Goal: Task Accomplishment & Management: Complete application form

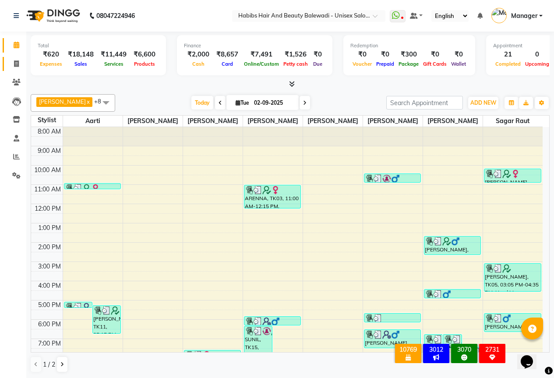
scroll to position [56, 0]
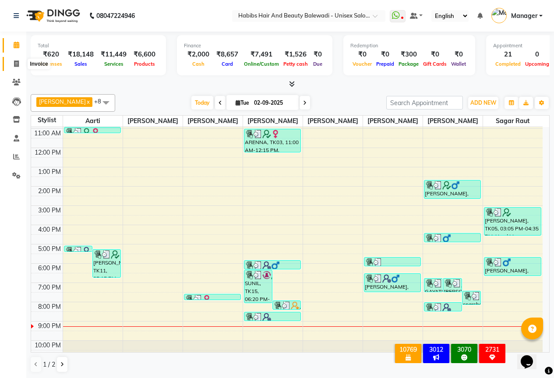
click at [14, 61] on icon at bounding box center [16, 63] width 5 height 7
select select "service"
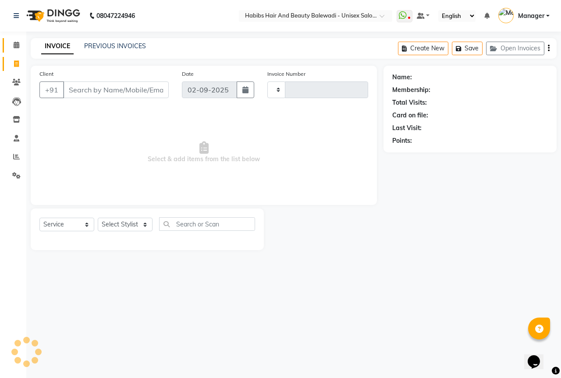
type input "6266"
select select "5902"
click at [86, 92] on input "Client" at bounding box center [116, 90] width 106 height 17
select select "package"
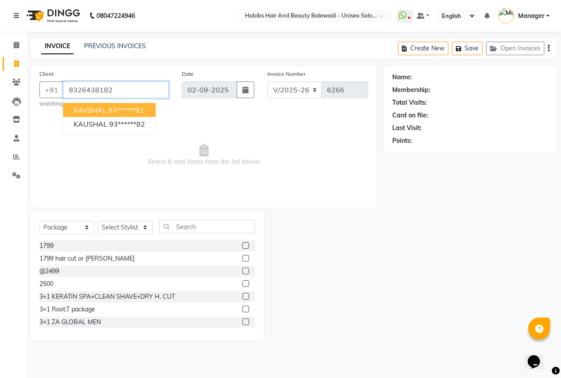
type input "9326438182"
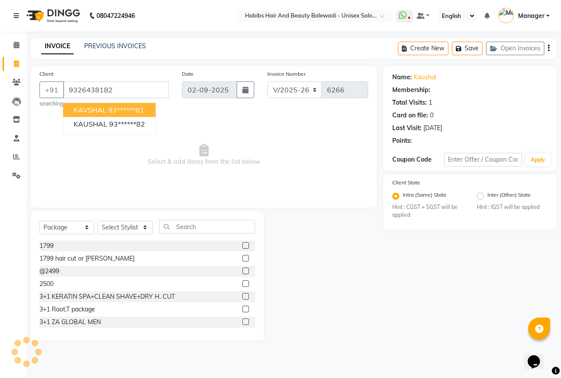
select select "2: Object"
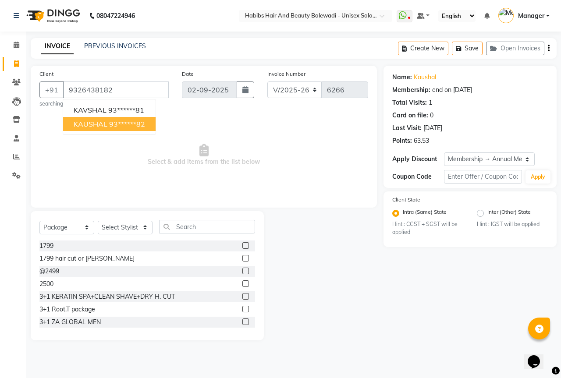
click at [131, 121] on ngb-highlight "93******82" at bounding box center [127, 124] width 36 height 9
type input "93******82"
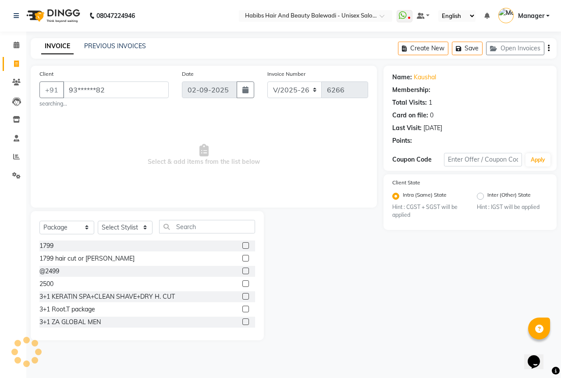
select select "2: Object"
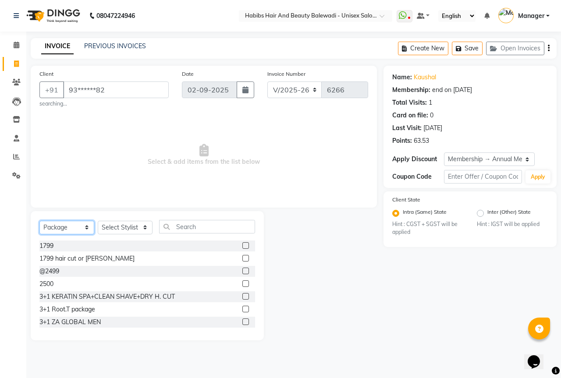
click at [87, 227] on select "Select Service Product Membership Package Voucher Prepaid Gift Card" at bounding box center [66, 228] width 55 height 14
select select "service"
click at [39, 221] on select "Select Service Product Membership Package Voucher Prepaid Gift Card" at bounding box center [66, 228] width 55 height 14
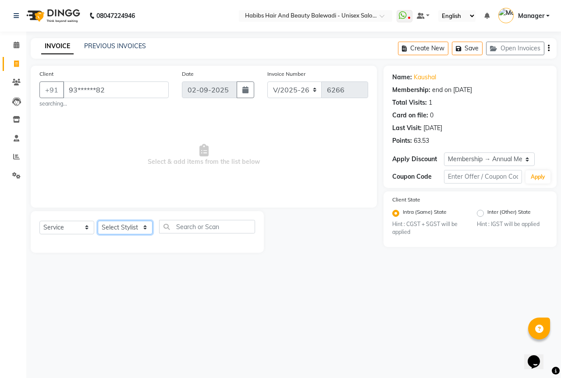
click at [143, 225] on select "Select Stylist Aarti Akshay Gaikwad [PERSON_NAME] [PERSON_NAME] [PERSON_NAME] […" at bounding box center [125, 228] width 55 height 14
select select "82273"
click at [98, 221] on select "Select Stylist Aarti Akshay Gaikwad [PERSON_NAME] [PERSON_NAME] [PERSON_NAME] […" at bounding box center [125, 228] width 55 height 14
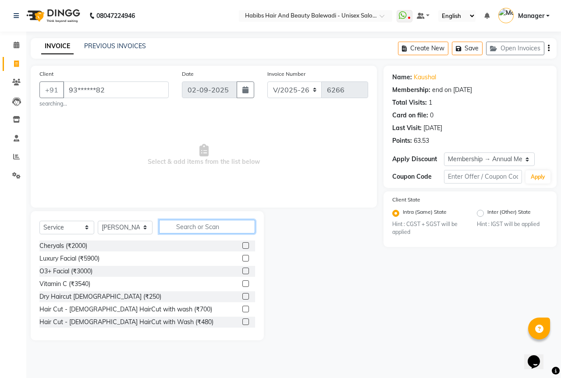
click at [184, 229] on input "text" at bounding box center [207, 227] width 96 height 14
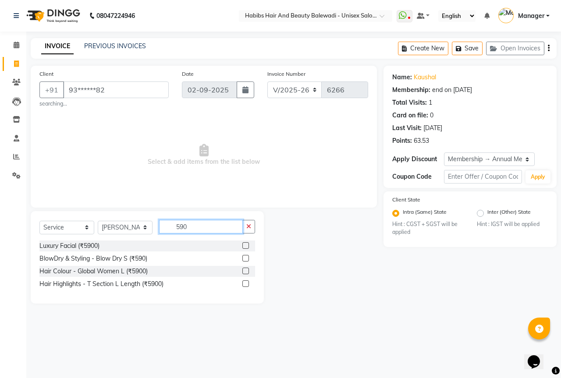
type input "590"
click at [243, 258] on label at bounding box center [245, 258] width 7 height 7
click at [243, 258] on input "checkbox" at bounding box center [245, 259] width 6 height 6
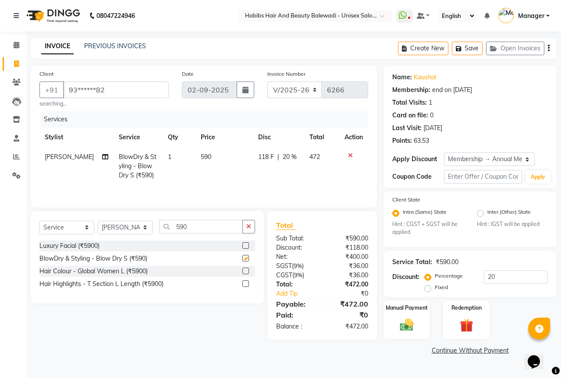
checkbox input "false"
click at [200, 231] on input "590" at bounding box center [201, 227] width 84 height 14
type input "5"
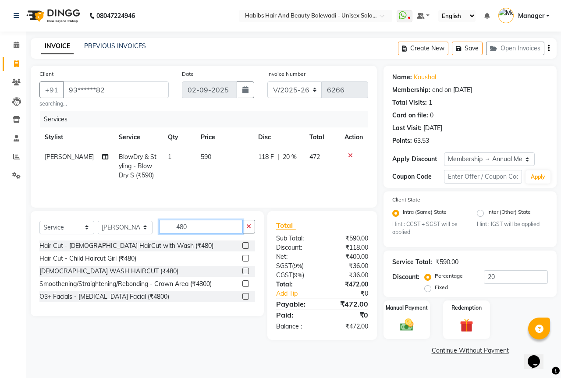
type input "480"
click at [248, 243] on label at bounding box center [245, 245] width 7 height 7
click at [248, 243] on input "checkbox" at bounding box center [245, 246] width 6 height 6
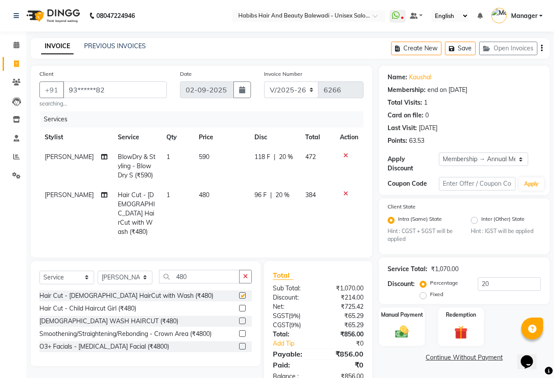
checkbox input "false"
click at [216, 275] on input "480" at bounding box center [199, 277] width 81 height 14
type input "4"
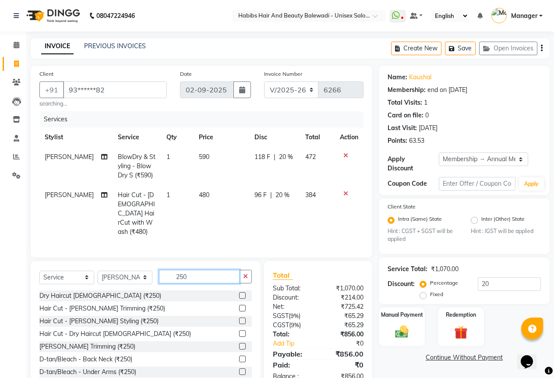
type input "250"
click at [239, 293] on label at bounding box center [242, 295] width 7 height 7
click at [239, 293] on input "checkbox" at bounding box center [242, 296] width 6 height 6
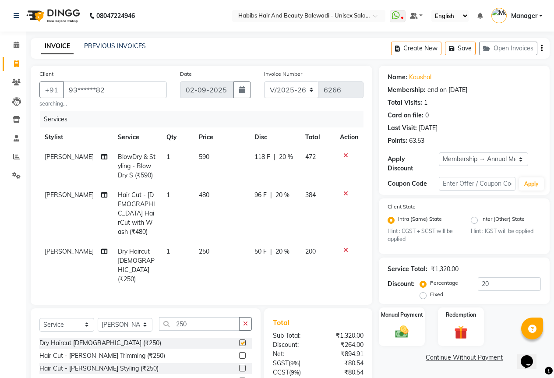
checkbox input "false"
click at [16, 64] on icon at bounding box center [16, 63] width 5 height 7
drag, startPoint x: 18, startPoint y: 83, endPoint x: 354, endPoint y: 48, distance: 338.0
click at [17, 84] on icon at bounding box center [16, 82] width 8 height 7
click at [18, 44] on icon at bounding box center [17, 45] width 6 height 7
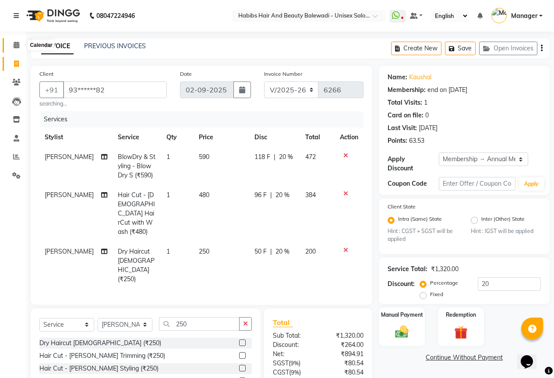
click at [14, 41] on span at bounding box center [16, 45] width 15 height 10
click at [54, 44] on link "INVOICE" at bounding box center [57, 47] width 32 height 16
click at [47, 43] on link "INVOICE" at bounding box center [57, 47] width 32 height 16
click at [46, 43] on link "INVOICE" at bounding box center [57, 47] width 32 height 16
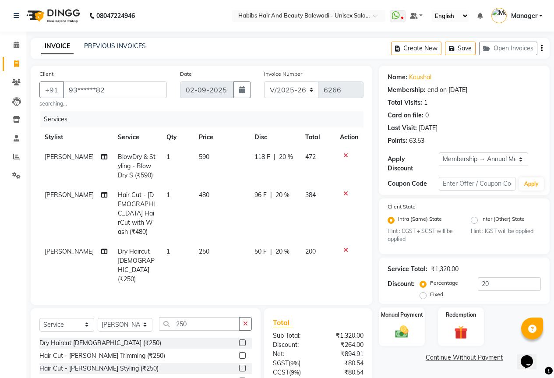
click at [43, 44] on link "INVOICE" at bounding box center [57, 47] width 32 height 16
click at [122, 43] on link "PREVIOUS INVOICES" at bounding box center [115, 46] width 62 height 8
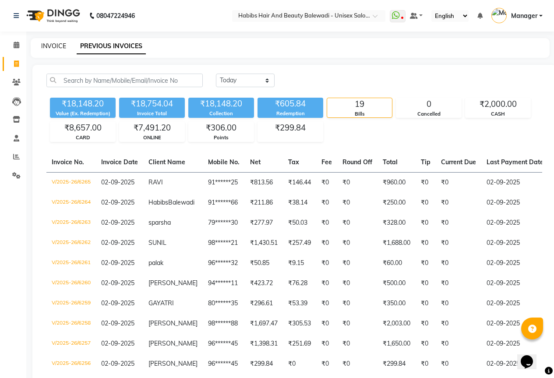
click at [59, 44] on link "INVOICE" at bounding box center [53, 46] width 25 height 8
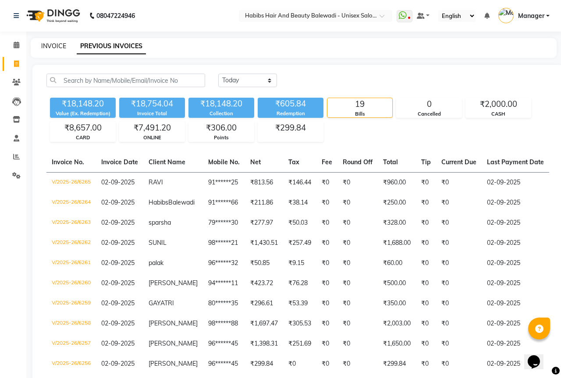
select select "5902"
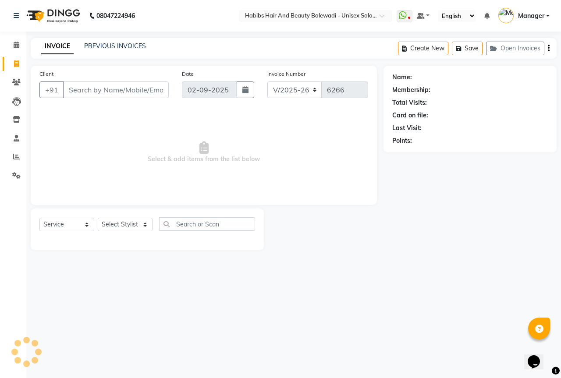
select select "package"
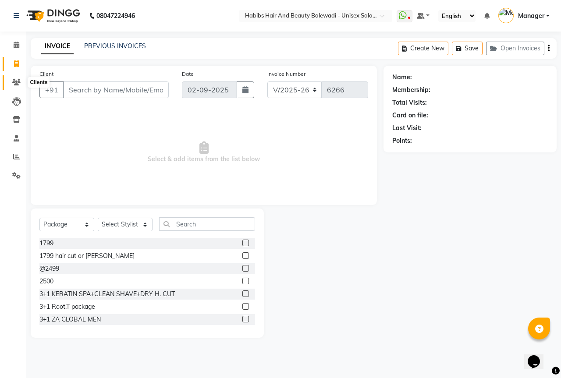
click at [16, 81] on icon at bounding box center [16, 82] width 8 height 7
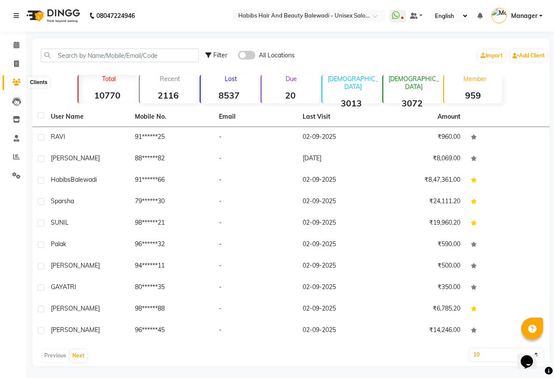
click at [14, 83] on icon at bounding box center [16, 82] width 8 height 7
click at [15, 137] on icon at bounding box center [17, 138] width 6 height 7
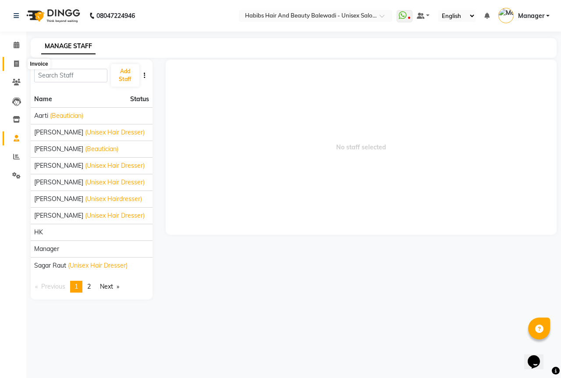
click at [18, 63] on icon at bounding box center [16, 63] width 5 height 7
select select "service"
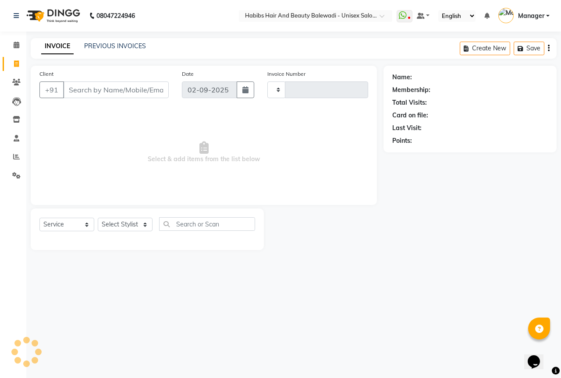
type input "6266"
select select "5902"
select select "package"
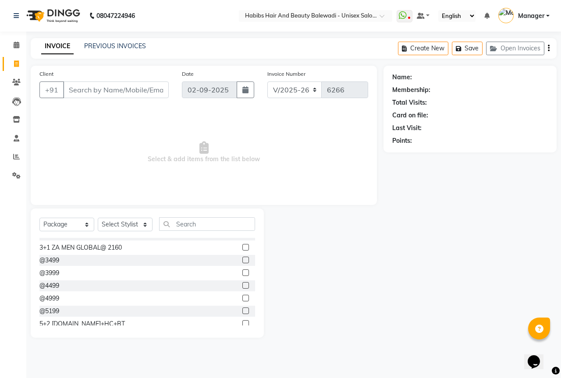
scroll to position [88, 0]
click at [96, 89] on input "Client" at bounding box center [116, 90] width 106 height 17
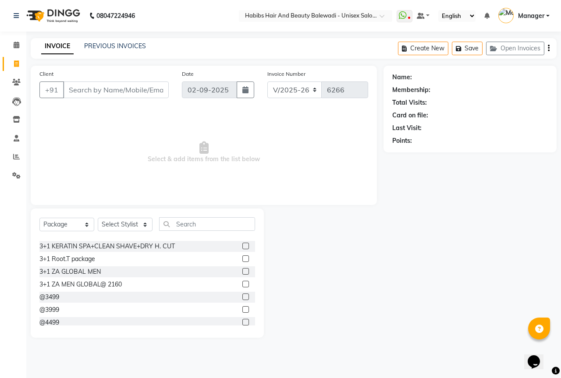
scroll to position [0, 0]
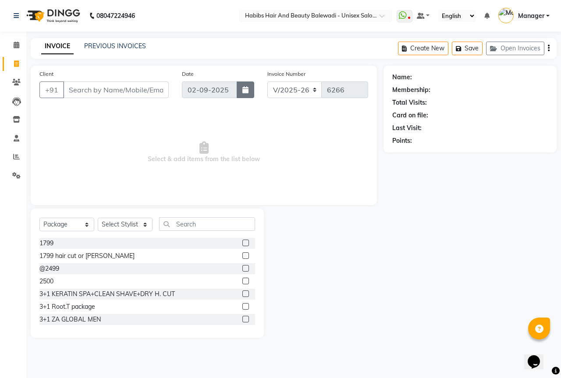
click at [244, 86] on icon "button" at bounding box center [245, 89] width 6 height 7
select select "9"
select select "2025"
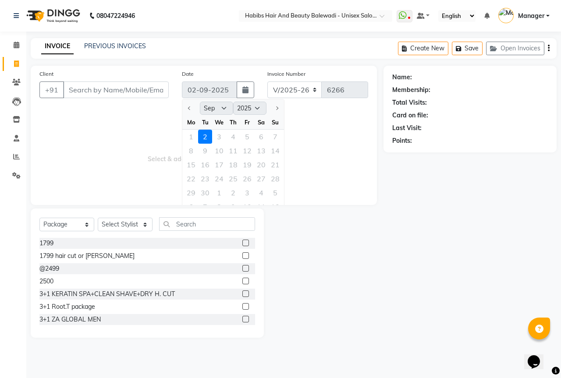
click at [350, 178] on span "Select & add items from the list below" at bounding box center [203, 153] width 329 height 88
